Goal: Navigation & Orientation: Find specific page/section

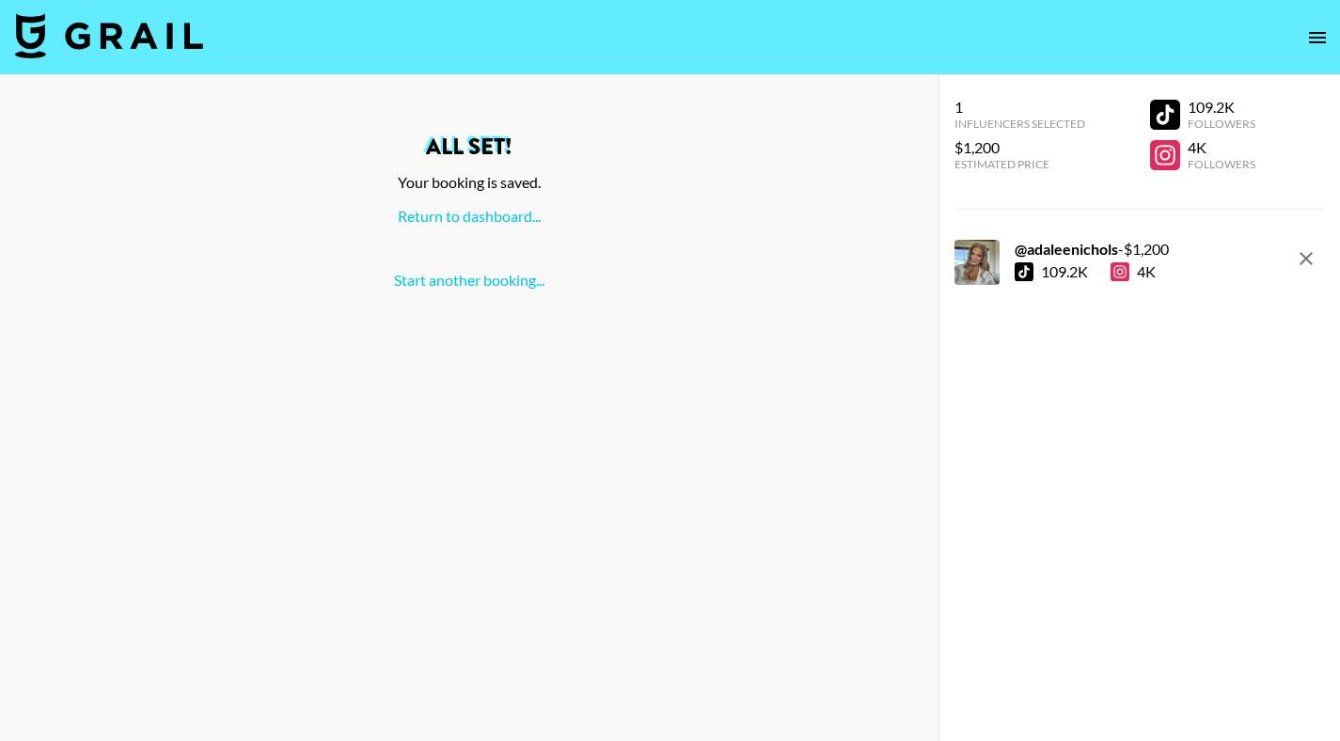
click at [1320, 43] on icon "open drawer" at bounding box center [1317, 37] width 23 height 23
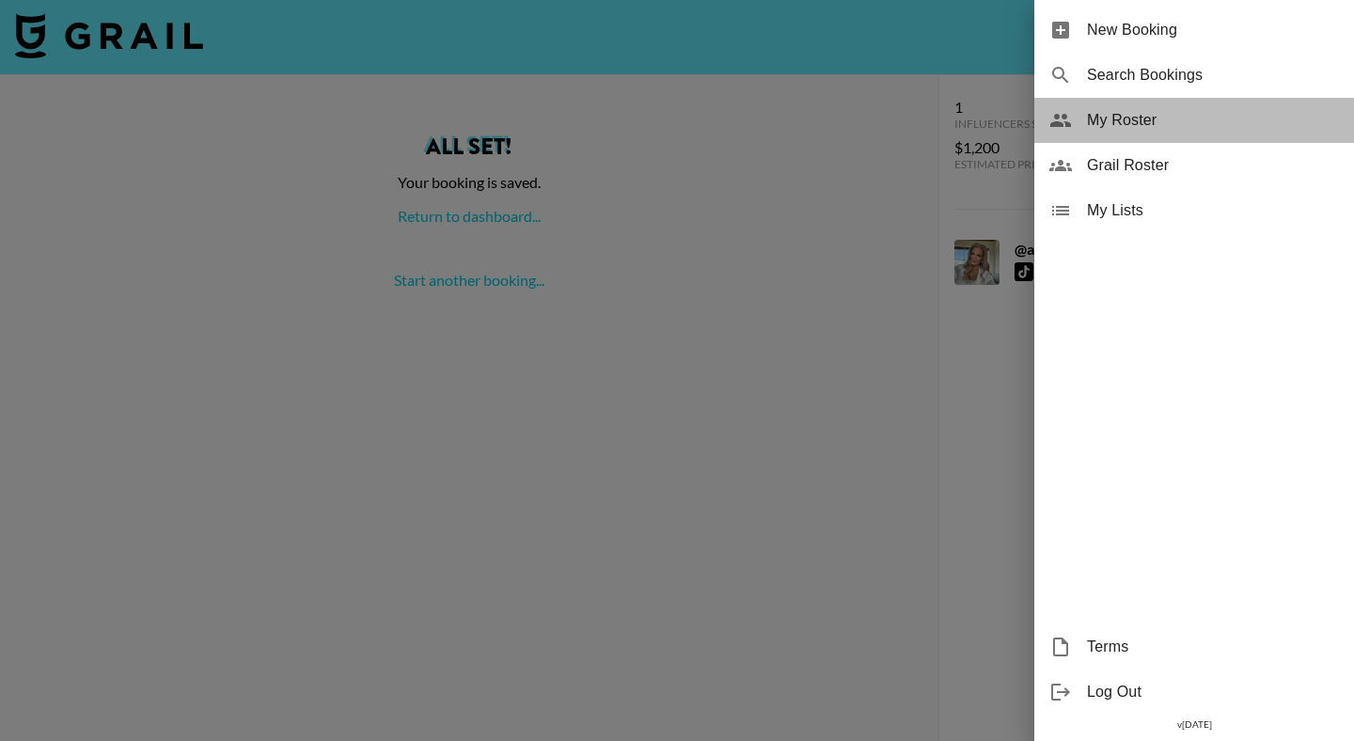
click at [1137, 121] on span "My Roster" at bounding box center [1213, 120] width 252 height 23
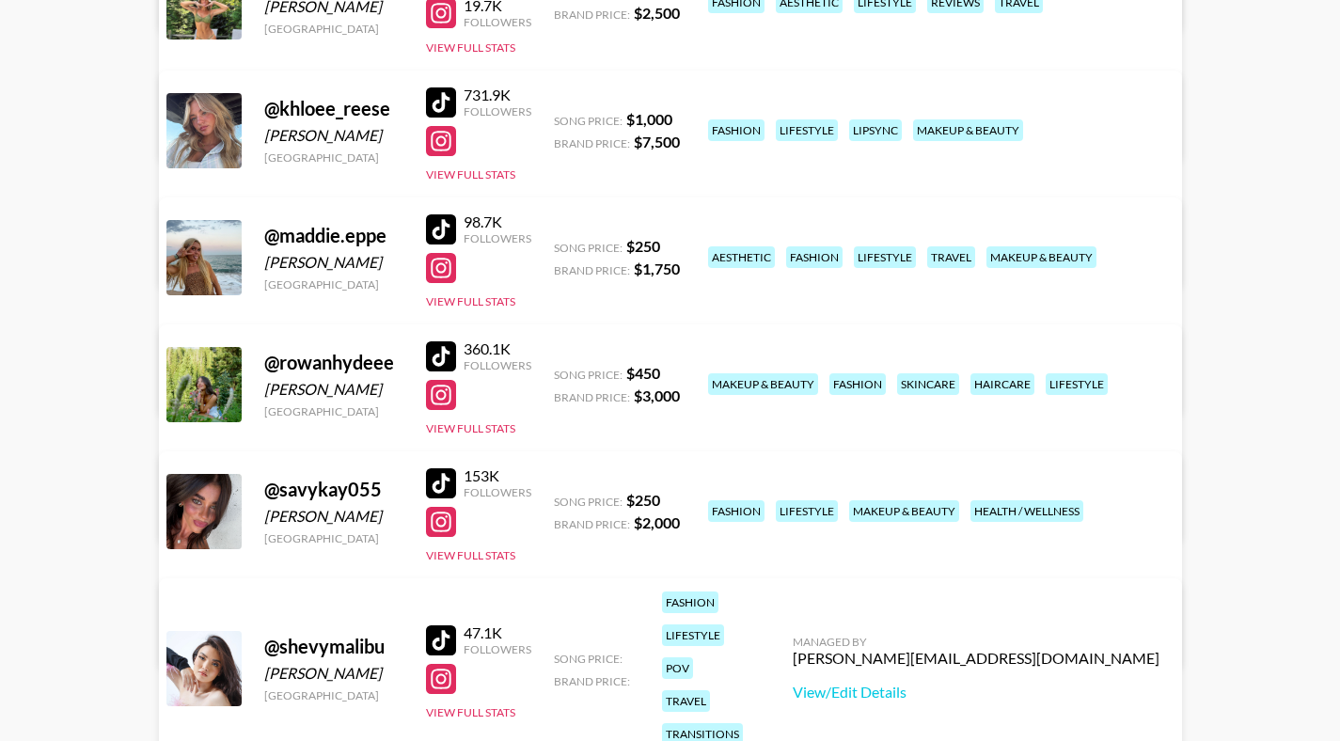
scroll to position [858, 0]
